Goal: Find specific page/section: Find specific page/section

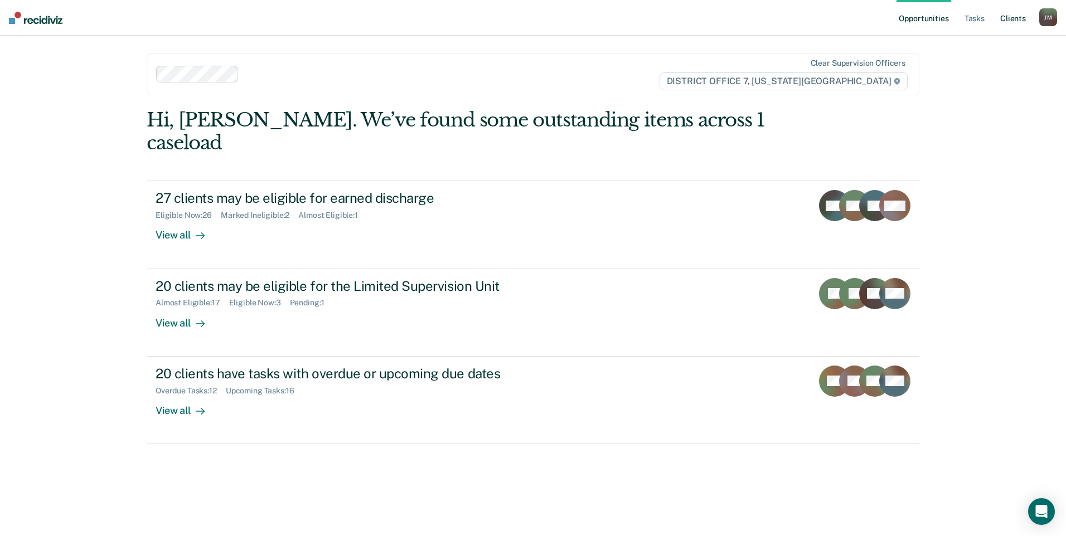
click at [1011, 25] on link "Client s" at bounding box center [1013, 18] width 30 height 36
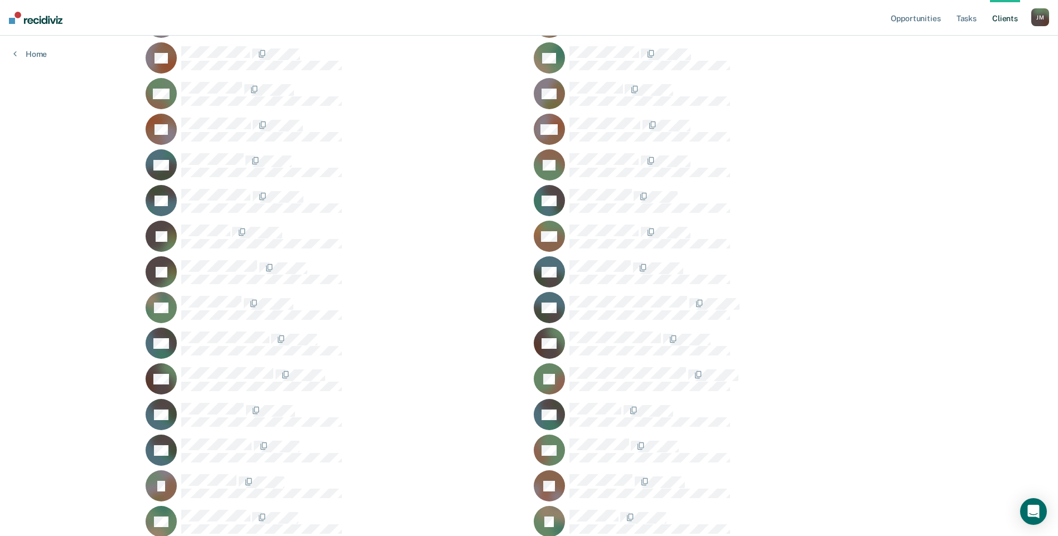
scroll to position [558, 0]
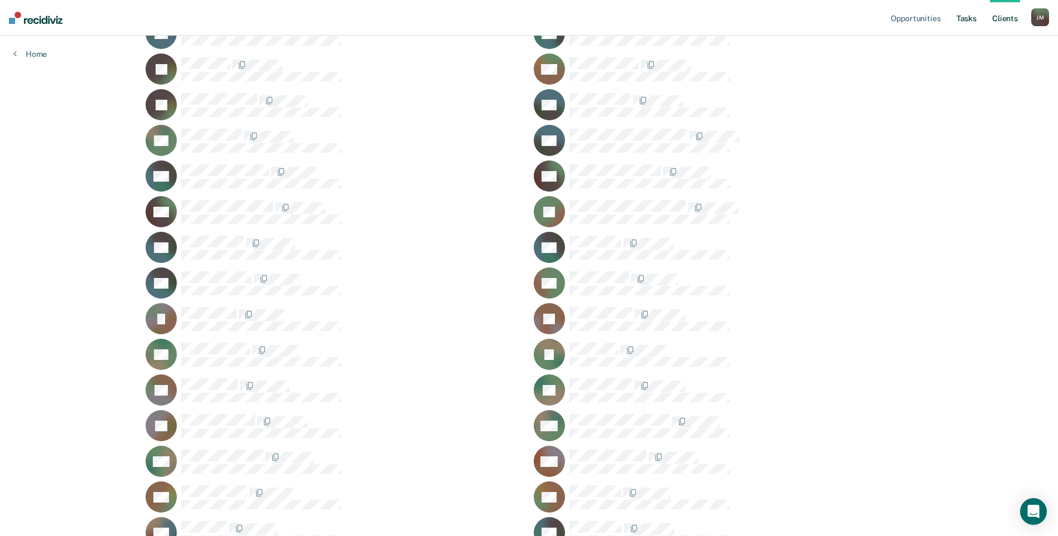
click at [967, 18] on link "Tasks" at bounding box center [966, 18] width 25 height 36
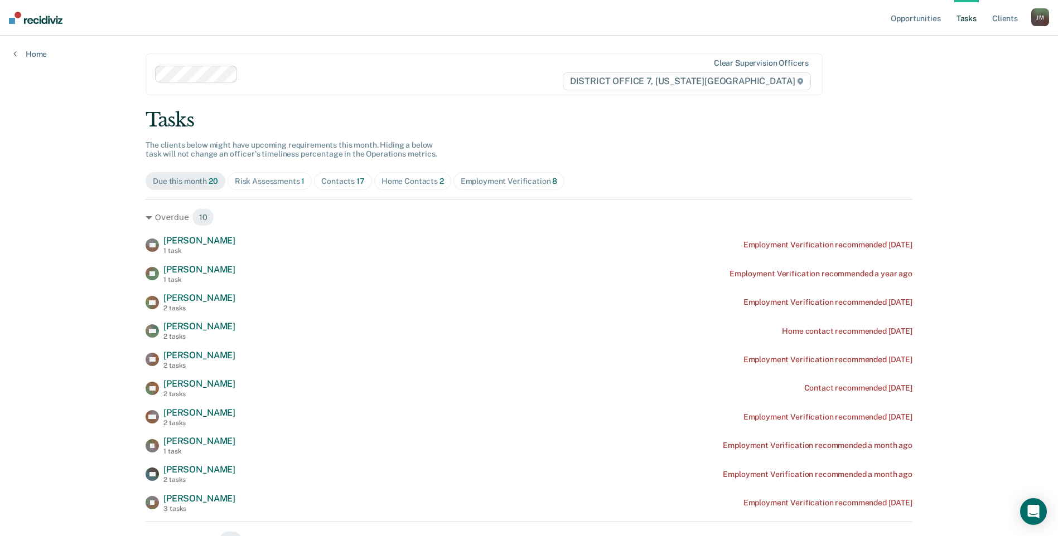
click at [297, 183] on div "Risk Assessments 1" at bounding box center [270, 181] width 70 height 9
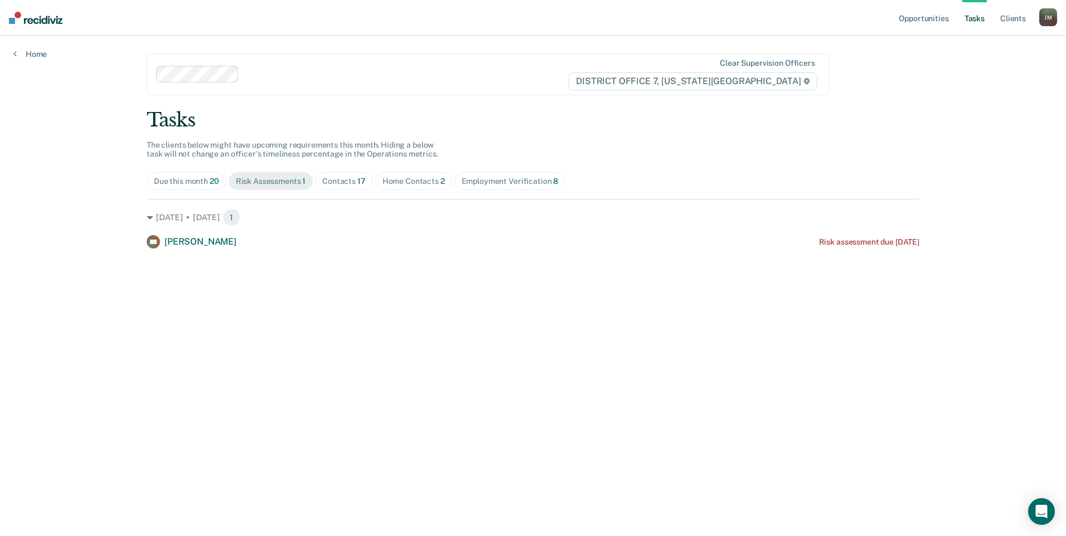
click at [350, 182] on div "Contacts 17" at bounding box center [343, 181] width 43 height 9
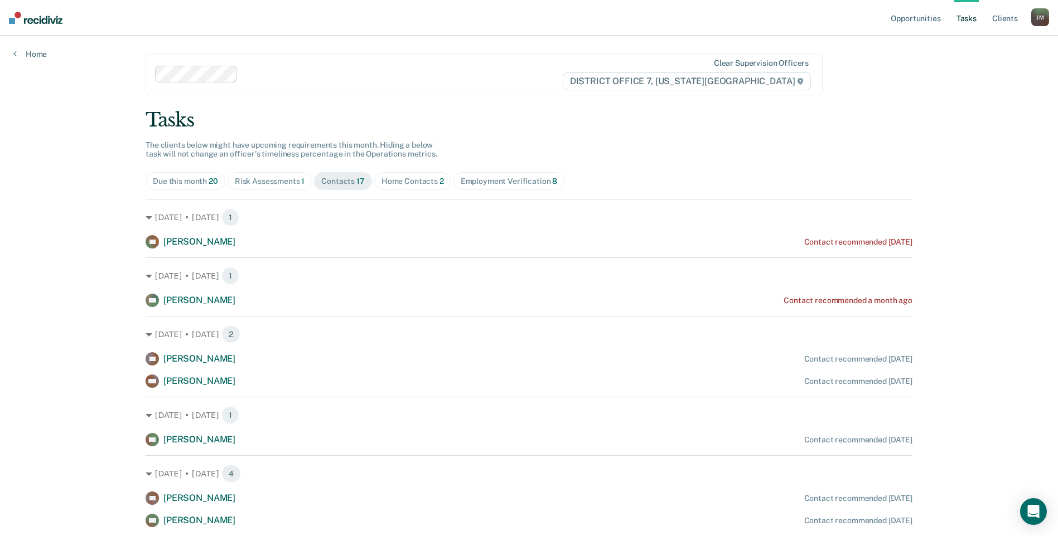
click at [413, 182] on div "Home Contacts 2" at bounding box center [412, 181] width 62 height 9
